Goal: Task Accomplishment & Management: Manage account settings

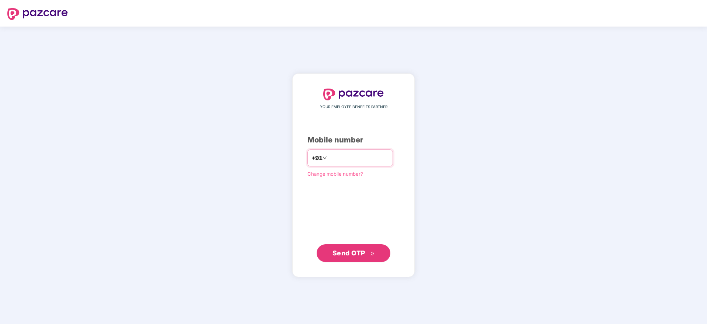
click at [340, 160] on input "number" at bounding box center [358, 158] width 60 height 12
type input "**********"
drag, startPoint x: 345, startPoint y: 262, endPoint x: 350, endPoint y: 254, distance: 10.1
click at [350, 254] on div "**********" at bounding box center [353, 175] width 122 height 203
click at [350, 254] on span "Send OTP" at bounding box center [348, 252] width 33 height 8
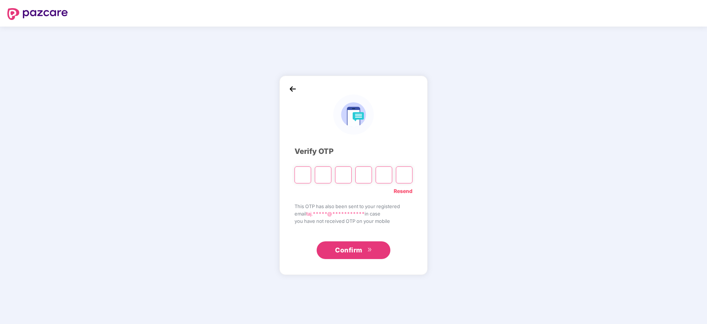
paste input "*"
type input "*"
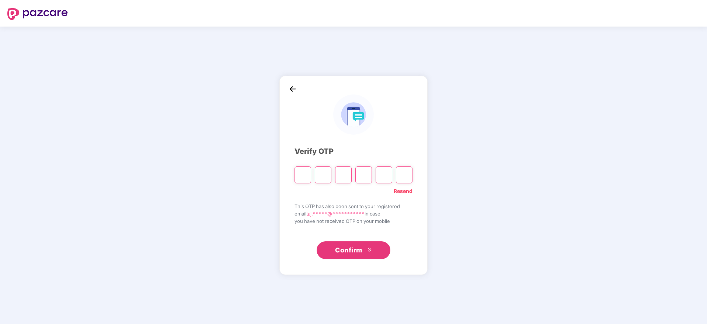
type input "*"
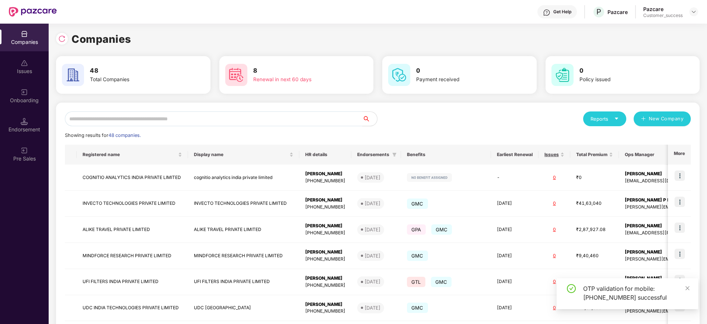
click at [169, 116] on input "text" at bounding box center [213, 118] width 297 height 15
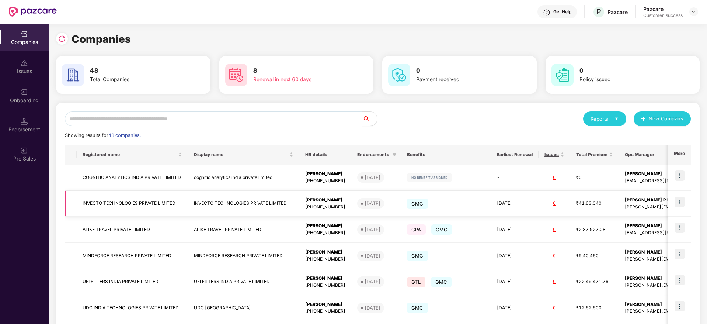
click at [681, 202] on img at bounding box center [679, 201] width 10 height 10
click at [120, 118] on input "text" at bounding box center [213, 118] width 297 height 15
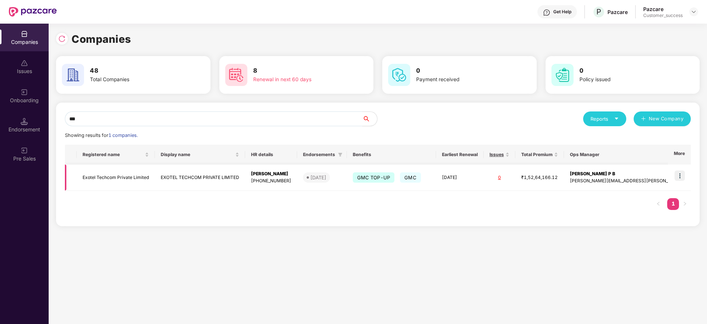
type input "***"
click at [681, 176] on img at bounding box center [679, 175] width 10 height 10
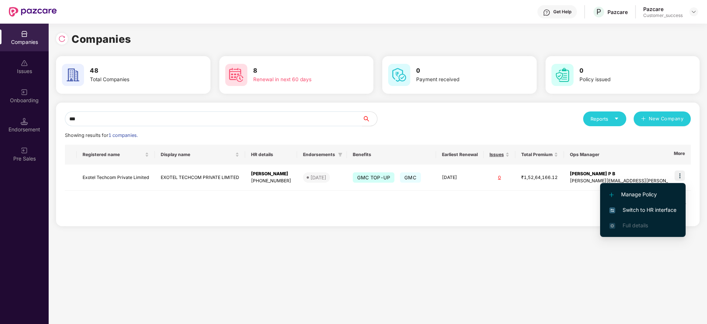
click at [640, 209] on span "Switch to HR interface" at bounding box center [642, 210] width 67 height 8
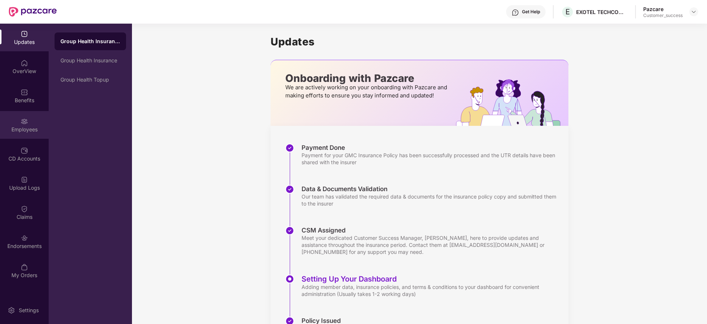
click at [22, 128] on div "Employees" at bounding box center [24, 129] width 49 height 7
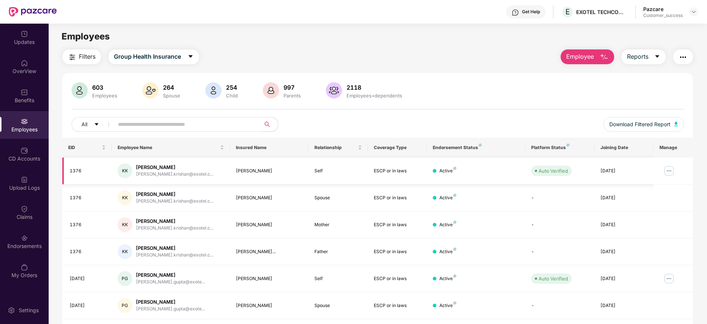
click at [669, 169] on img at bounding box center [669, 171] width 12 height 12
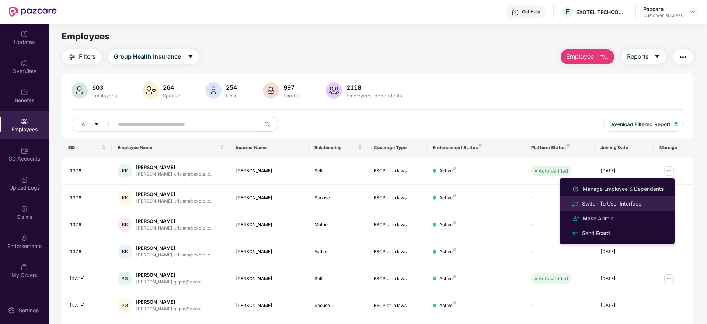
click at [605, 202] on div "Switch To User Interface" at bounding box center [611, 203] width 62 height 8
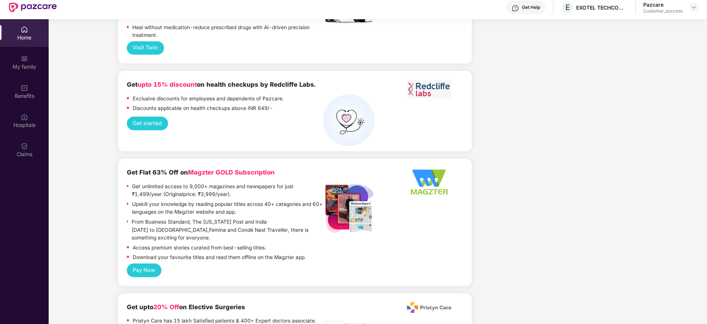
scroll to position [41, 0]
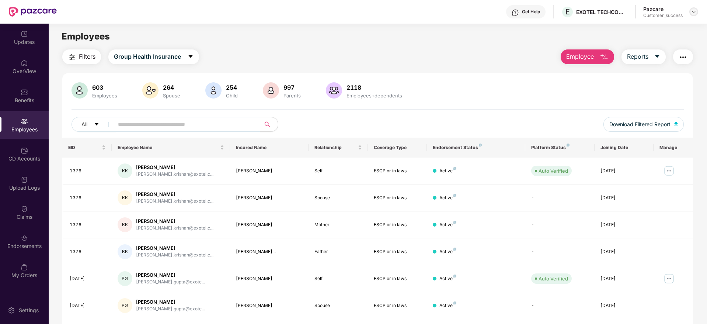
click at [696, 9] on div at bounding box center [693, 11] width 9 height 9
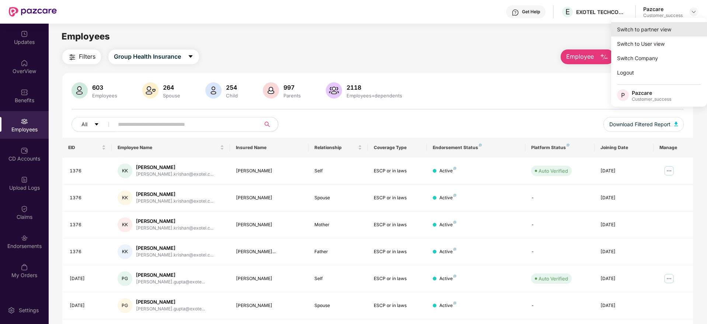
click at [640, 29] on div "Switch to partner view" at bounding box center [659, 29] width 96 height 14
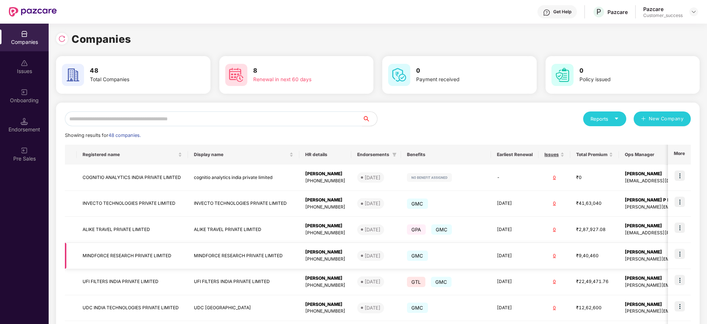
click at [682, 253] on img at bounding box center [679, 253] width 10 height 10
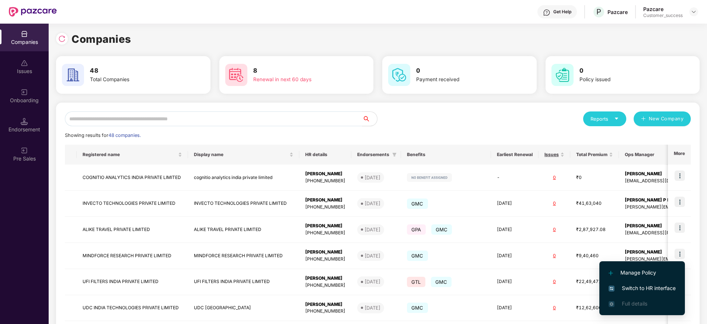
click at [636, 282] on li "Switch to HR interface" at bounding box center [641, 287] width 85 height 15
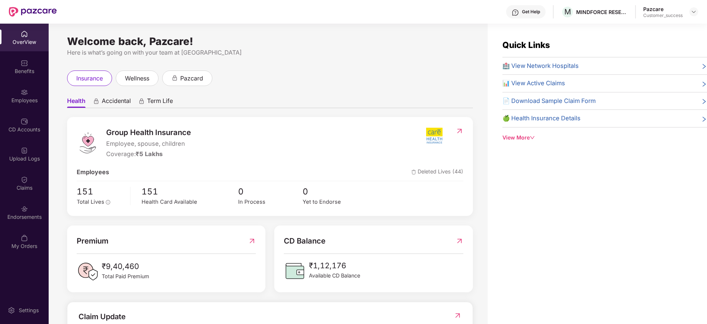
click at [24, 94] on img at bounding box center [24, 91] width 7 height 7
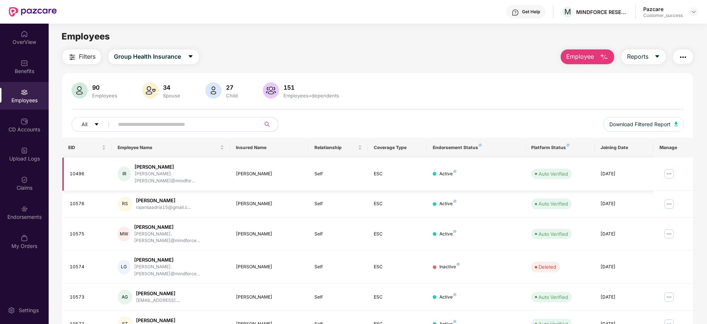
click at [665, 173] on img at bounding box center [669, 174] width 12 height 12
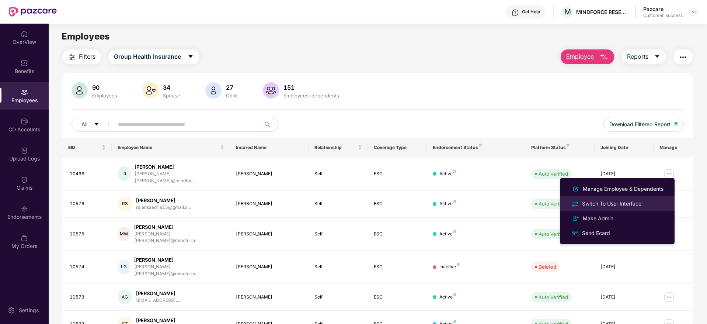
click at [612, 207] on div "Switch To User Interface" at bounding box center [611, 203] width 62 height 8
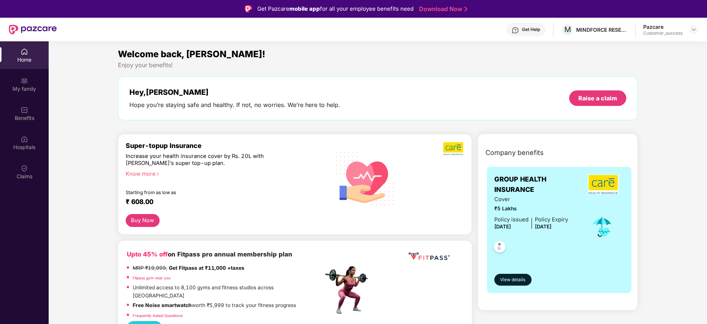
click at [465, 74] on div "Welcome back, [PERSON_NAME]! Enjoy your benefits! Hey, [PERSON_NAME] you’re sta…" at bounding box center [378, 87] width 526 height 80
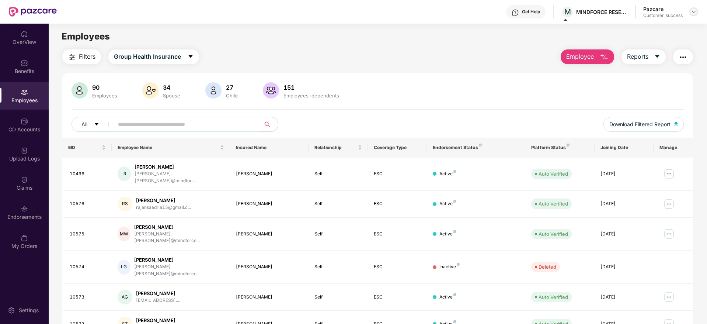
click at [692, 11] on img at bounding box center [693, 12] width 6 height 6
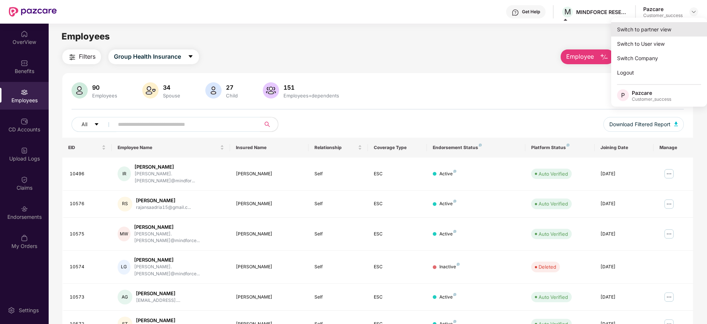
click at [649, 31] on div "Switch to partner view" at bounding box center [659, 29] width 96 height 14
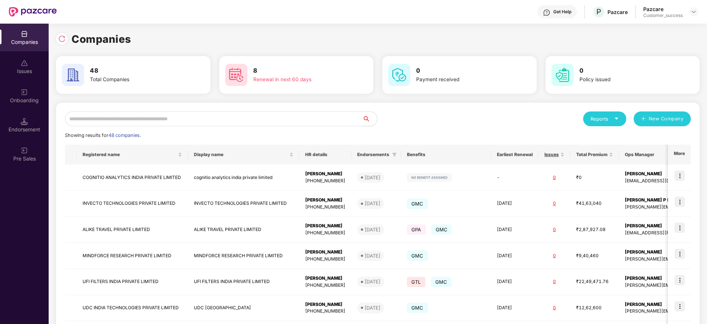
click at [416, 126] on div "Reports New Company" at bounding box center [534, 118] width 313 height 15
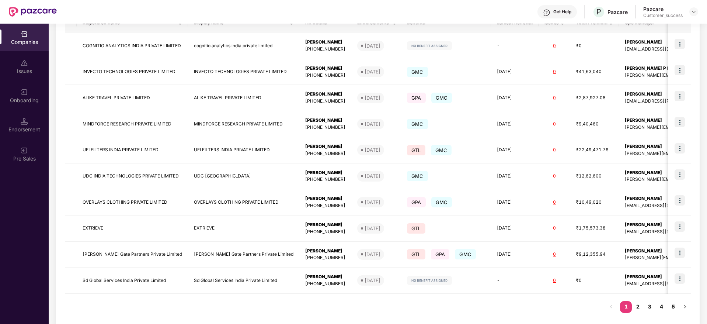
scroll to position [143, 0]
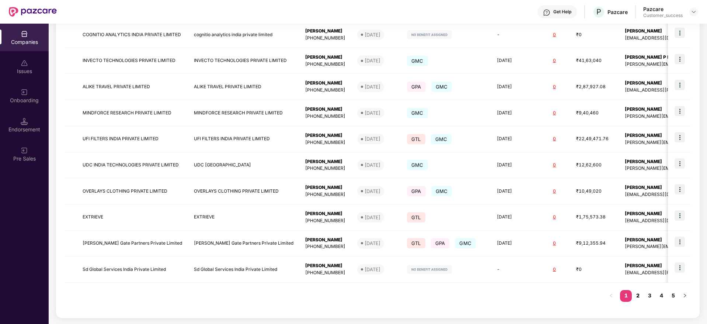
click at [640, 297] on link "2" at bounding box center [638, 295] width 12 height 11
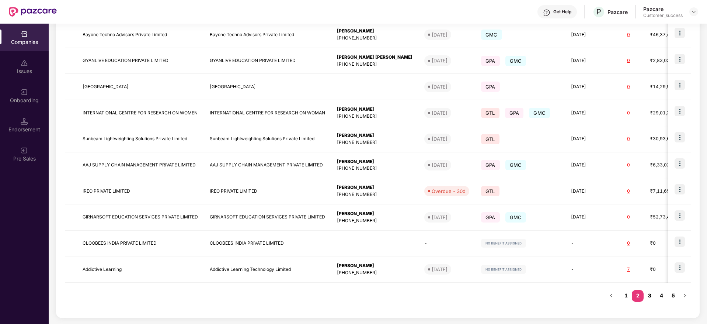
click at [652, 297] on link "3" at bounding box center [649, 295] width 12 height 11
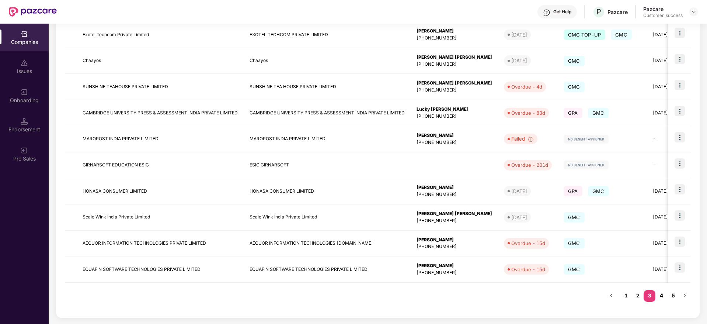
click at [662, 296] on link "4" at bounding box center [661, 295] width 12 height 11
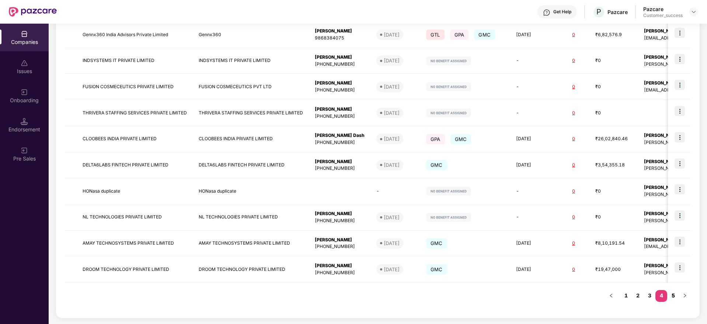
click at [676, 300] on link "5" at bounding box center [673, 295] width 12 height 11
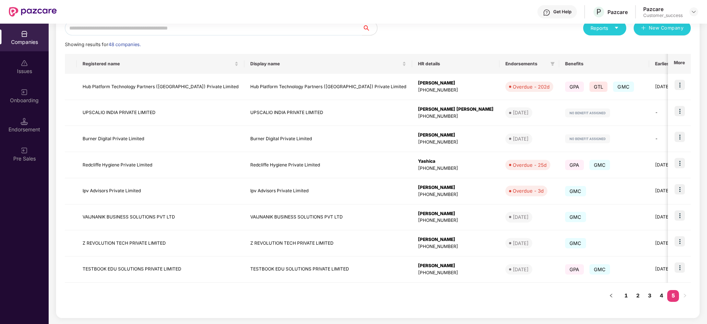
scroll to position [91, 0]
click at [680, 87] on img at bounding box center [679, 85] width 10 height 10
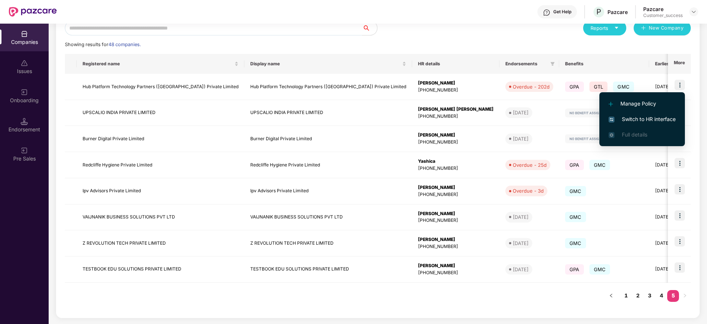
click at [631, 118] on span "Switch to HR interface" at bounding box center [641, 119] width 67 height 8
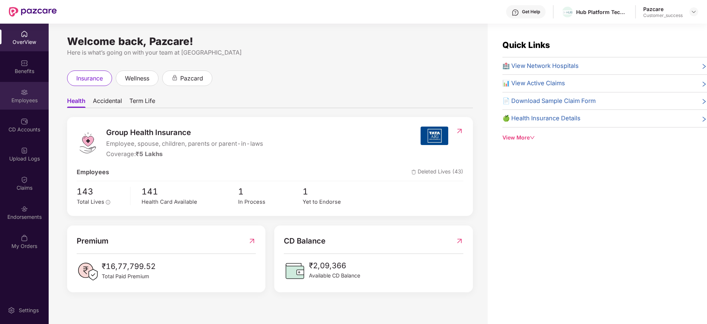
click at [22, 96] on div "Employees" at bounding box center [24, 96] width 49 height 28
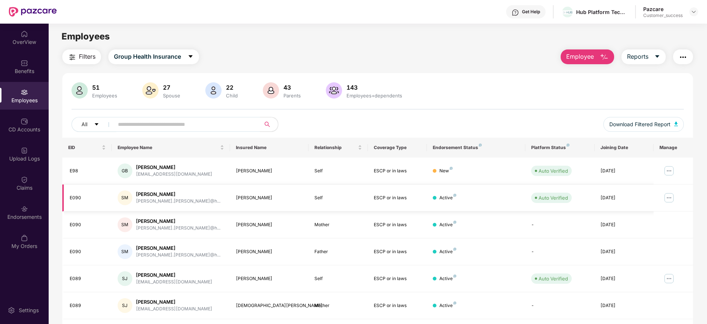
click at [671, 195] on img at bounding box center [669, 198] width 12 height 12
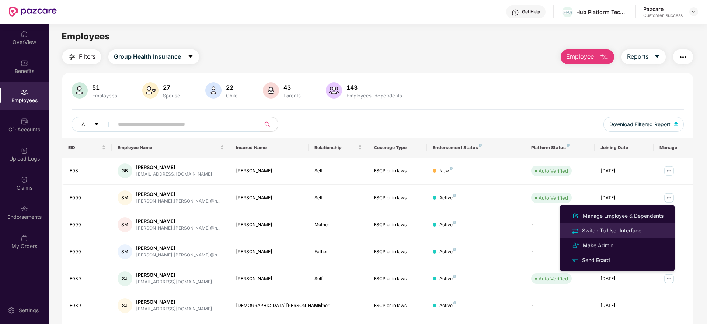
click at [613, 229] on div "Switch To User Interface" at bounding box center [611, 230] width 62 height 8
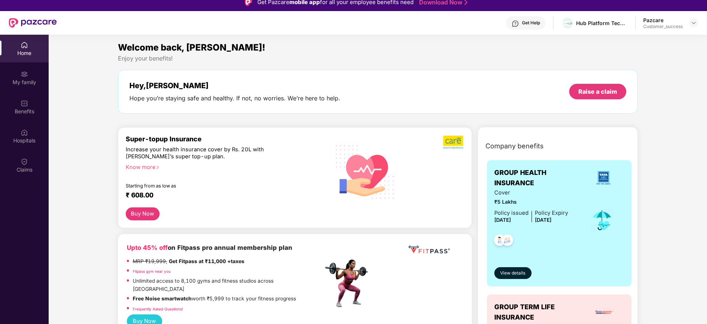
scroll to position [0, 0]
